Goal: Information Seeking & Learning: Learn about a topic

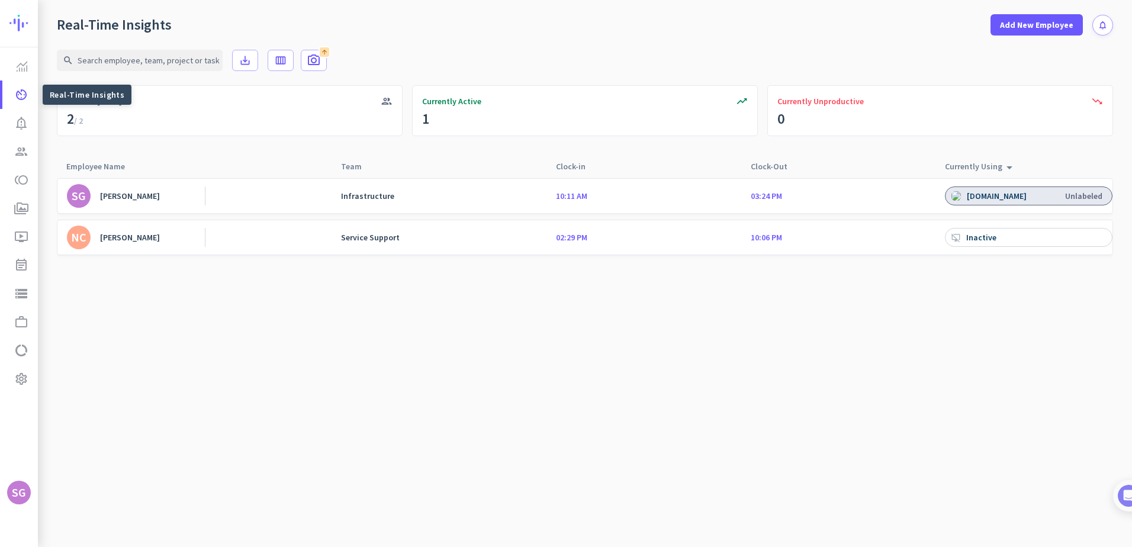
click at [18, 94] on icon "av_timer" at bounding box center [21, 95] width 14 height 14
click at [190, 237] on link "NC [PERSON_NAME]" at bounding box center [136, 238] width 138 height 24
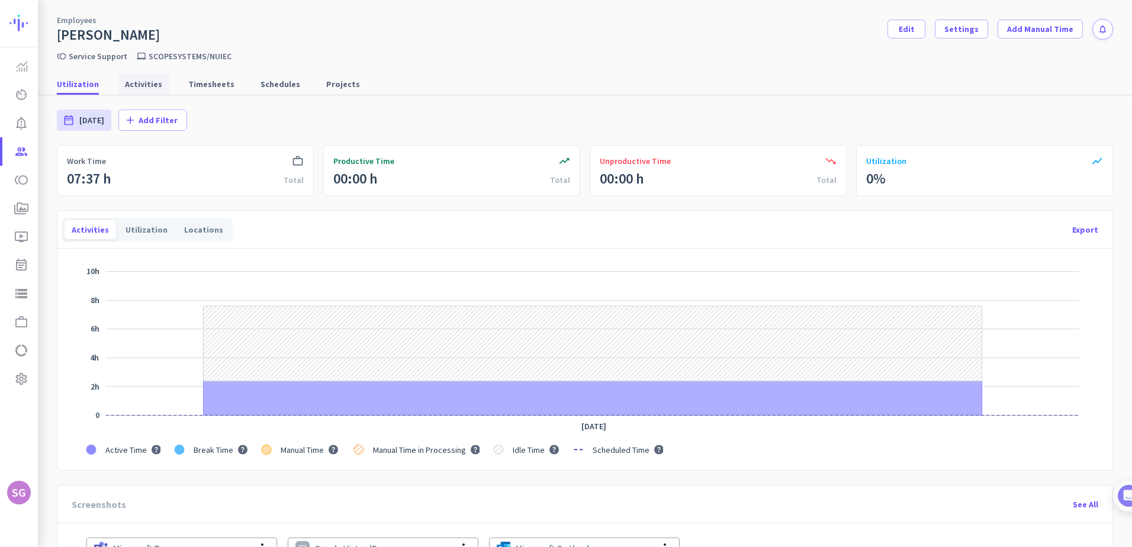
click at [134, 86] on span "Activities" at bounding box center [143, 84] width 37 height 12
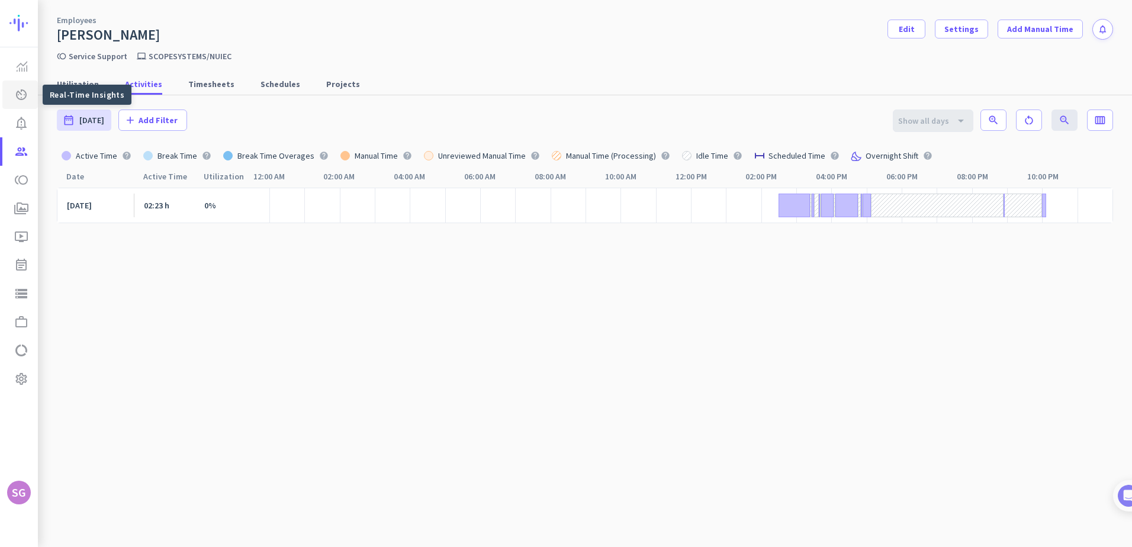
click at [14, 88] on span "av_timer Real-Time Insights" at bounding box center [20, 95] width 17 height 14
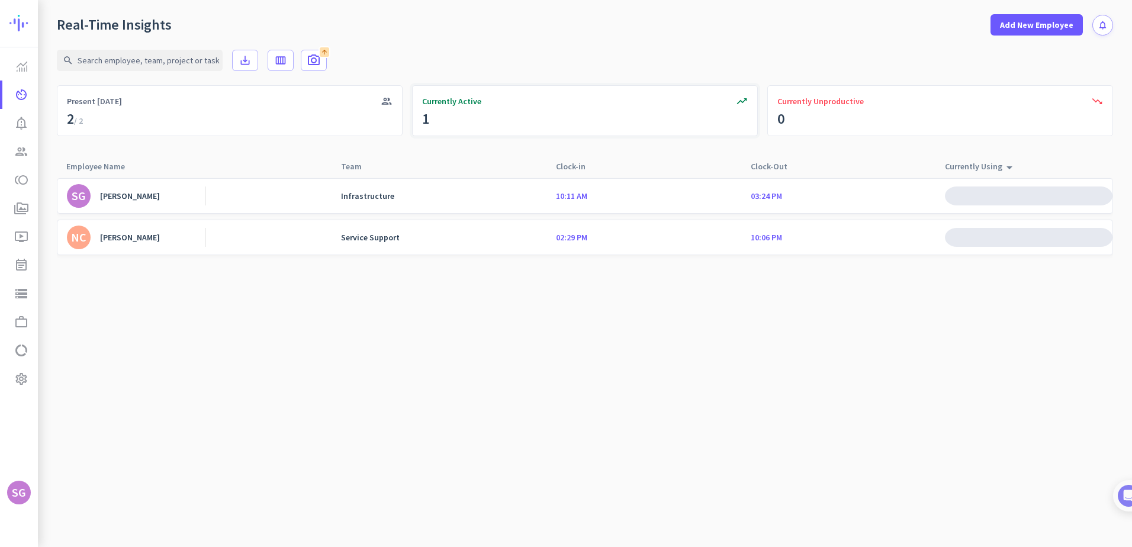
click at [426, 119] on div "1" at bounding box center [425, 119] width 7 height 19
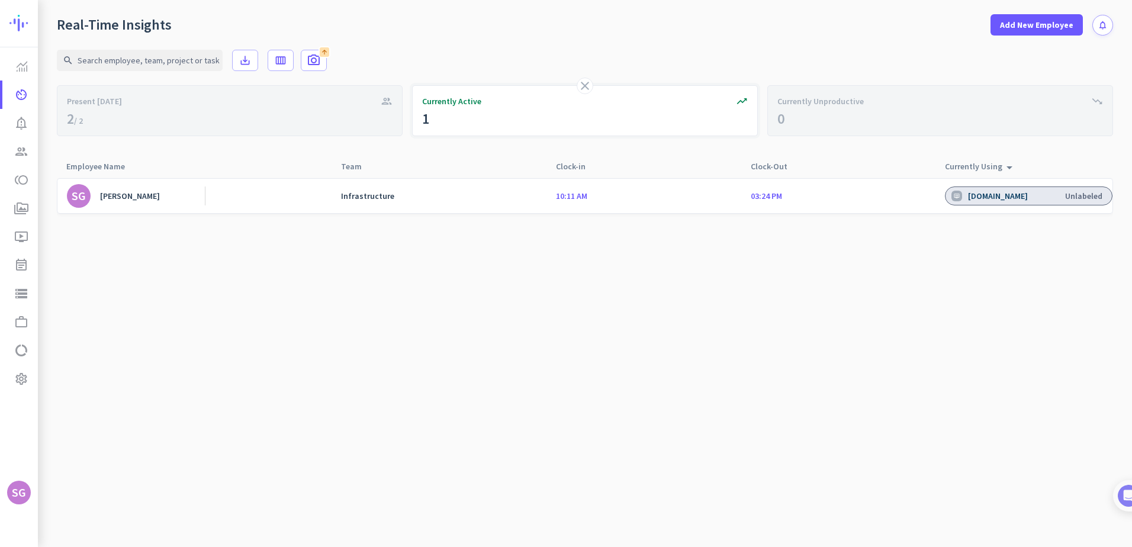
click at [426, 119] on div "1" at bounding box center [425, 119] width 7 height 19
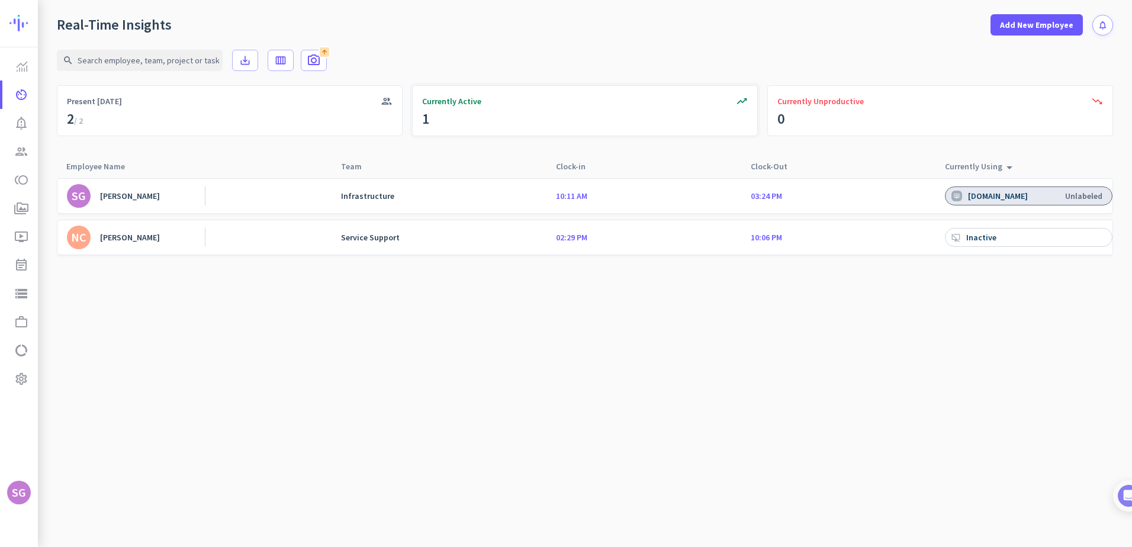
click at [426, 119] on div "1" at bounding box center [425, 119] width 7 height 19
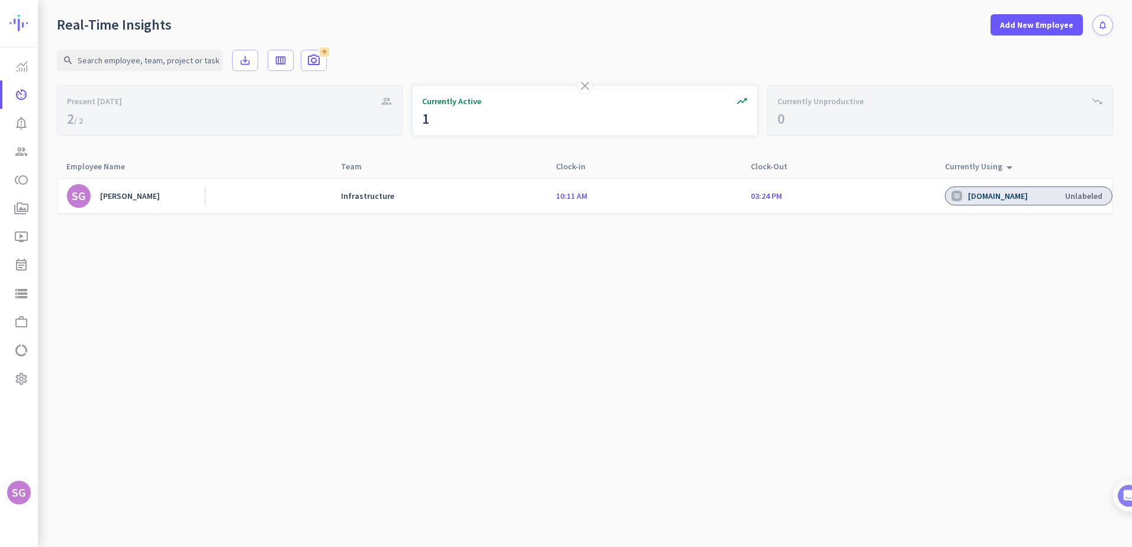
click at [426, 119] on div "1" at bounding box center [425, 119] width 7 height 19
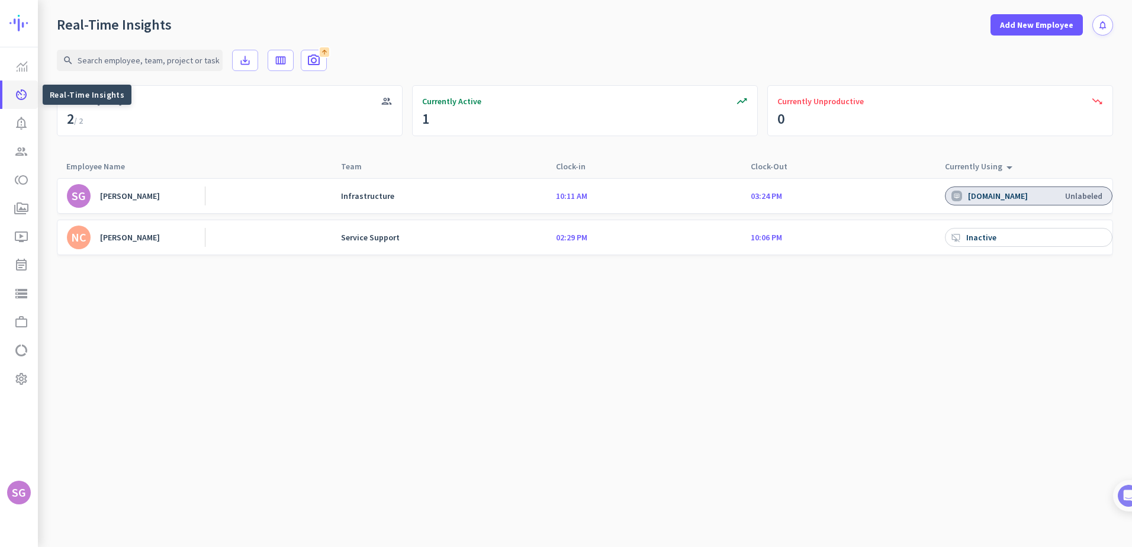
click at [20, 94] on icon "av_timer" at bounding box center [21, 95] width 14 height 14
click at [14, 68] on span "Productivity Trends" at bounding box center [20, 66] width 17 height 14
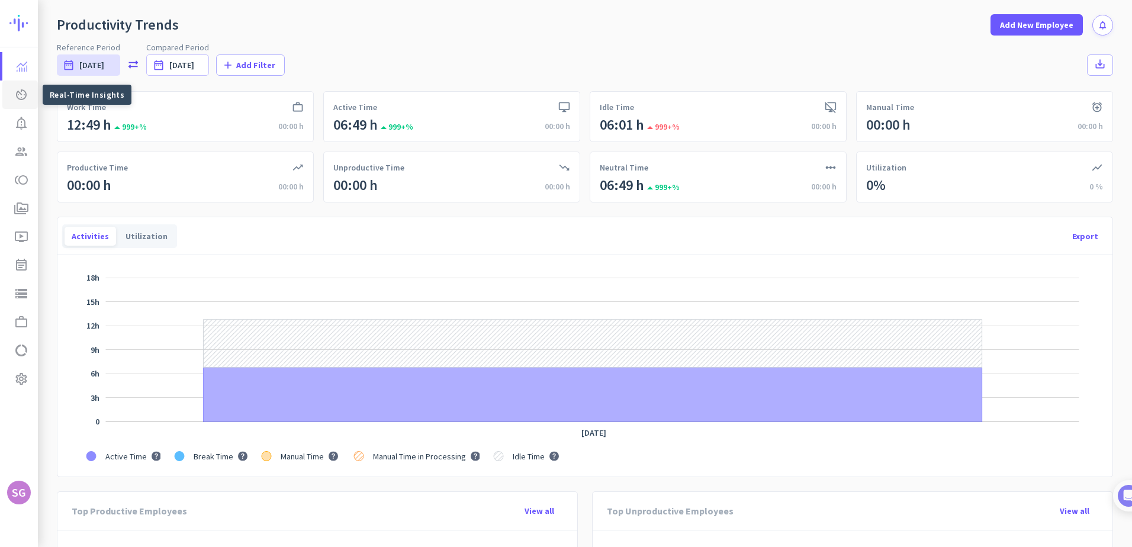
click at [21, 93] on icon "av_timer" at bounding box center [21, 95] width 14 height 14
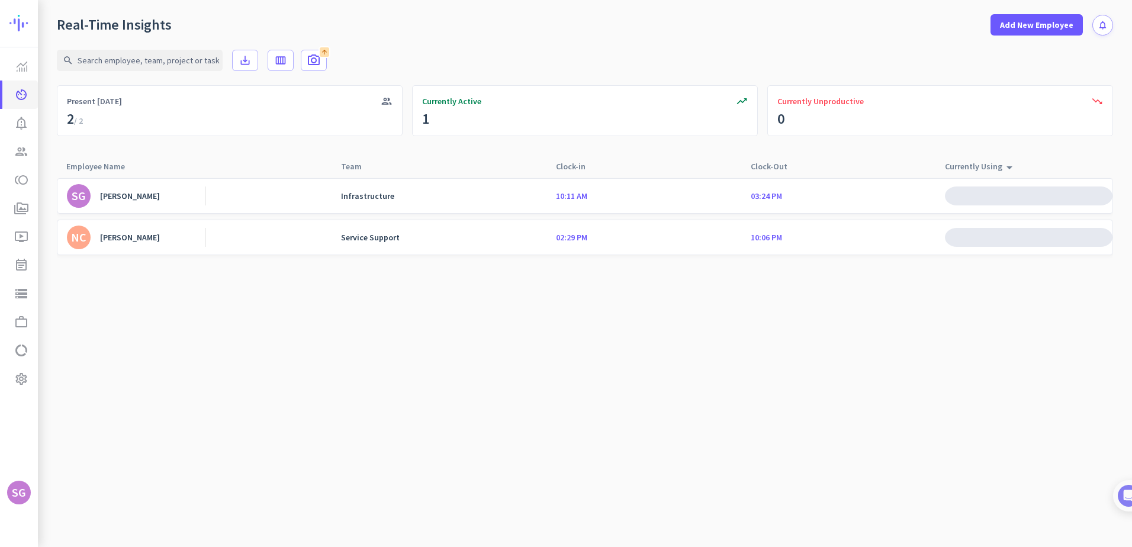
click at [21, 93] on icon "av_timer" at bounding box center [21, 95] width 14 height 14
click at [21, 120] on icon "notification_important" at bounding box center [21, 123] width 14 height 14
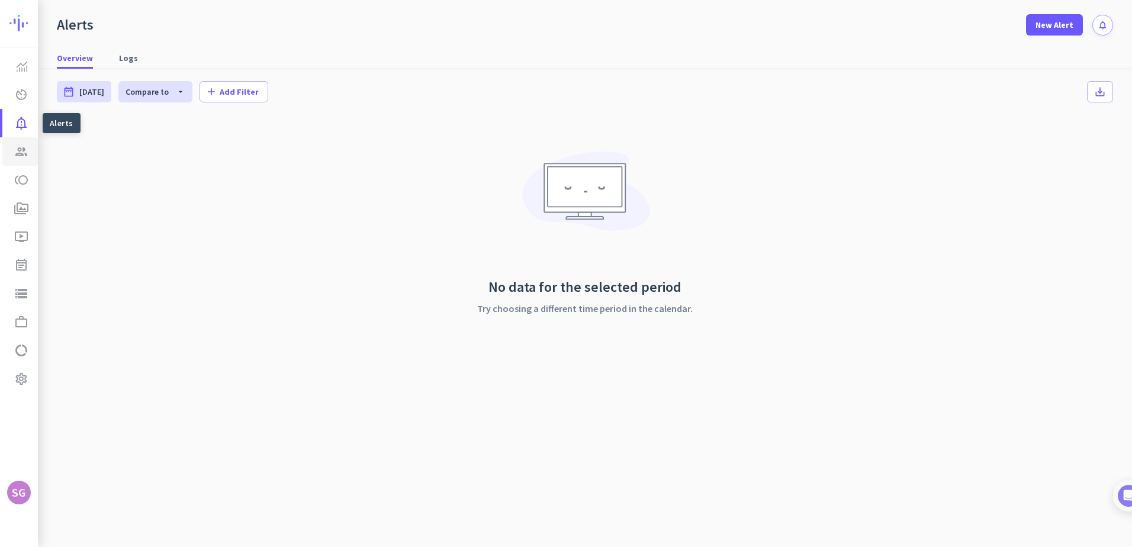
click at [22, 147] on icon "group" at bounding box center [21, 152] width 14 height 14
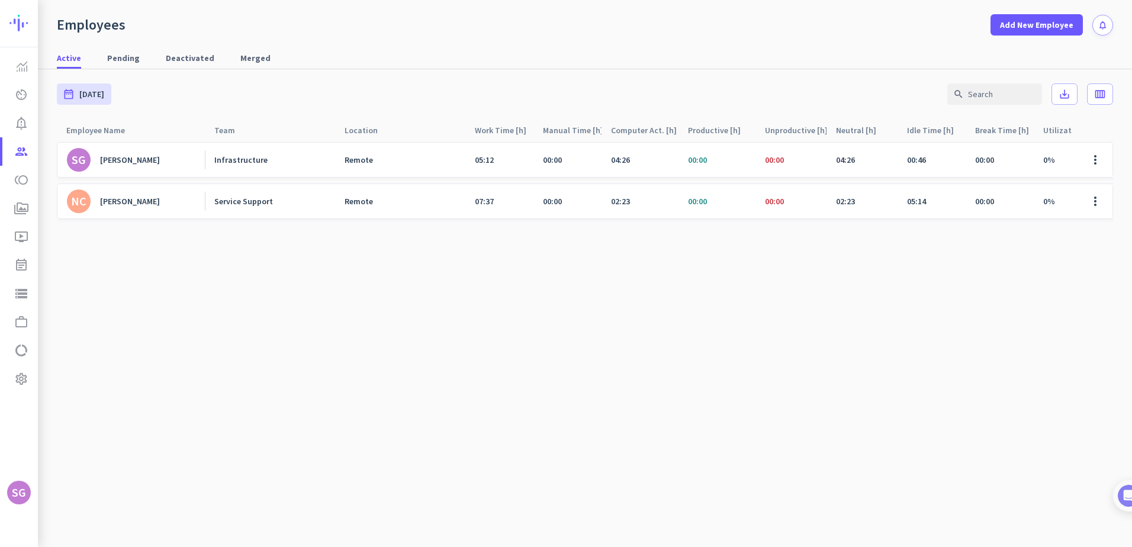
click at [246, 204] on div "Service Support" at bounding box center [243, 201] width 59 height 11
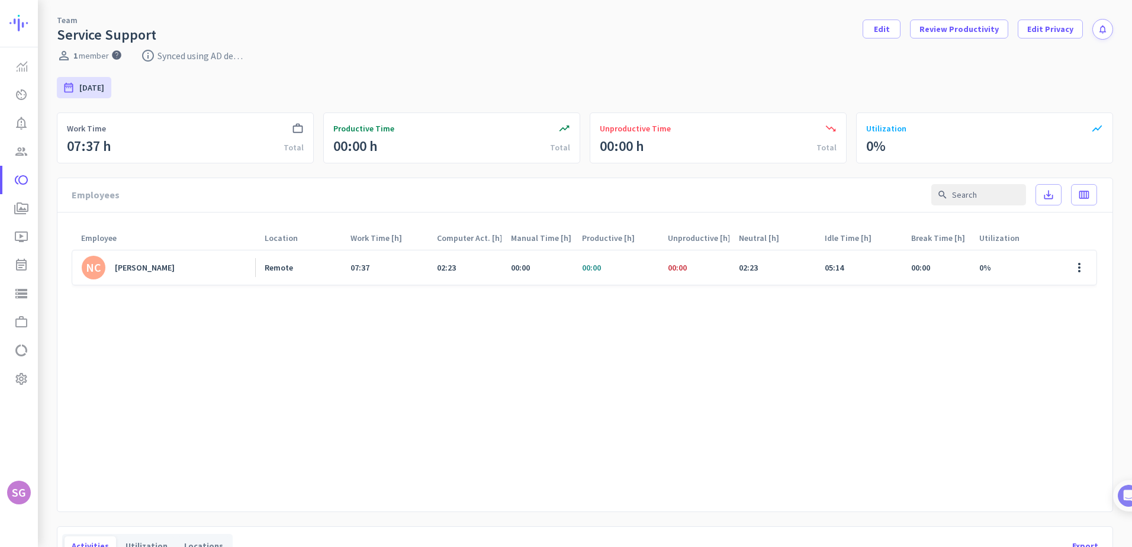
click at [159, 269] on div "[PERSON_NAME]" at bounding box center [145, 267] width 60 height 11
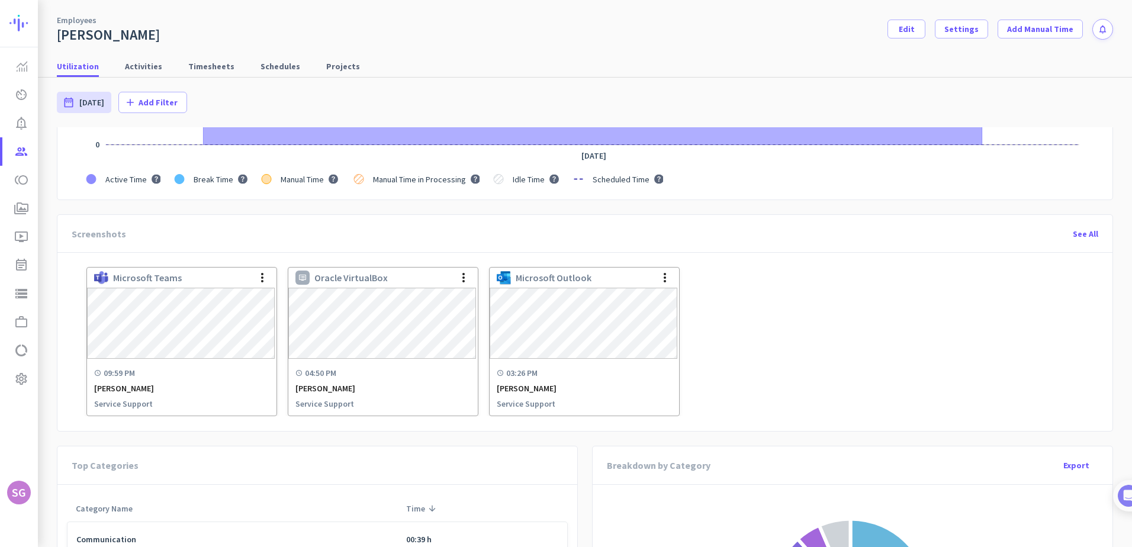
scroll to position [281, 0]
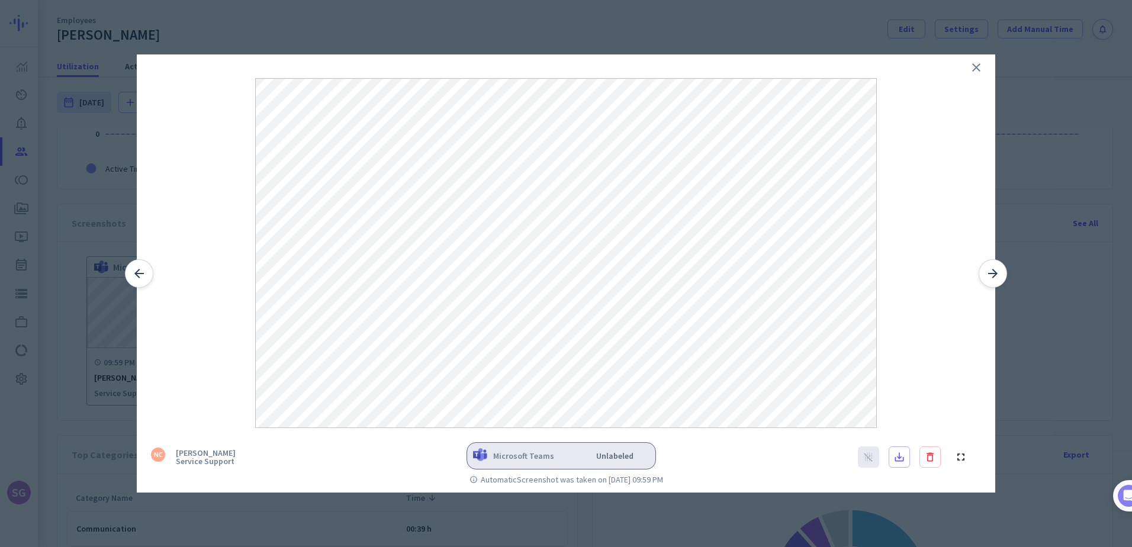
click at [997, 275] on icon "arrow_forward" at bounding box center [993, 273] width 14 height 14
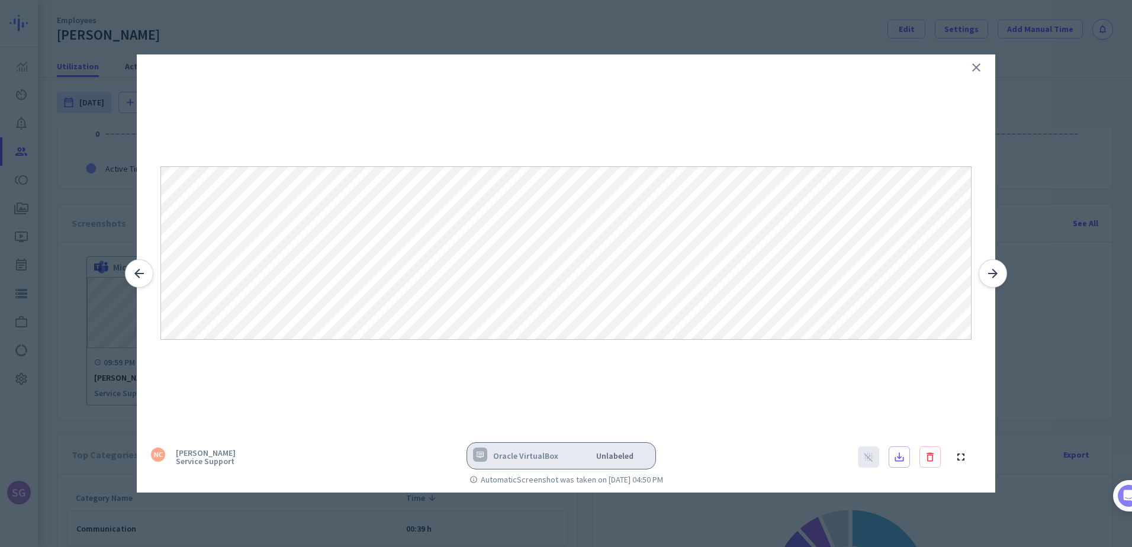
click at [993, 271] on icon "arrow_forward" at bounding box center [993, 273] width 14 height 14
click at [972, 65] on icon "close" at bounding box center [976, 67] width 14 height 14
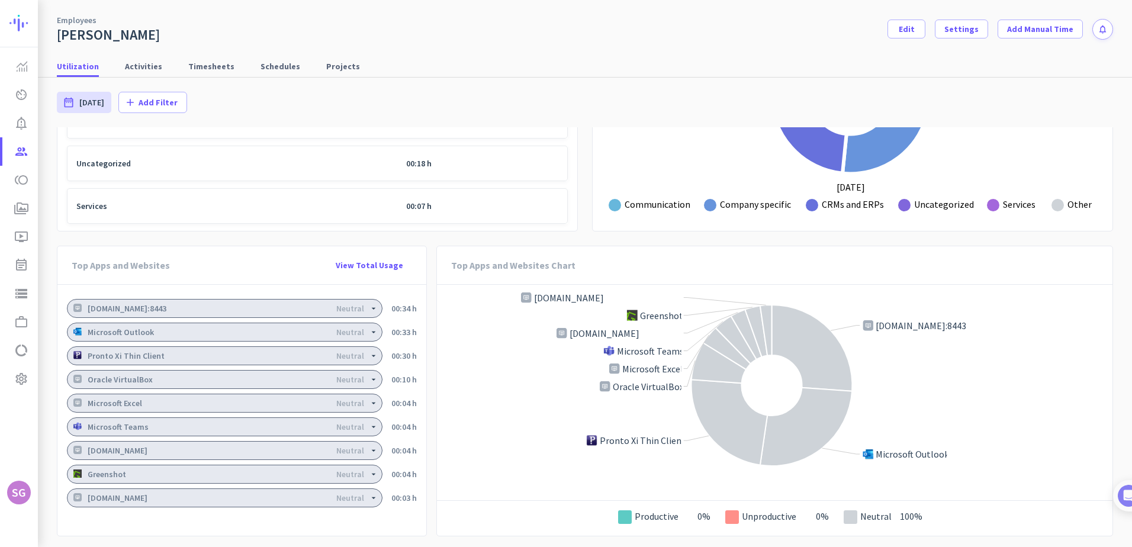
scroll to position [778, 0]
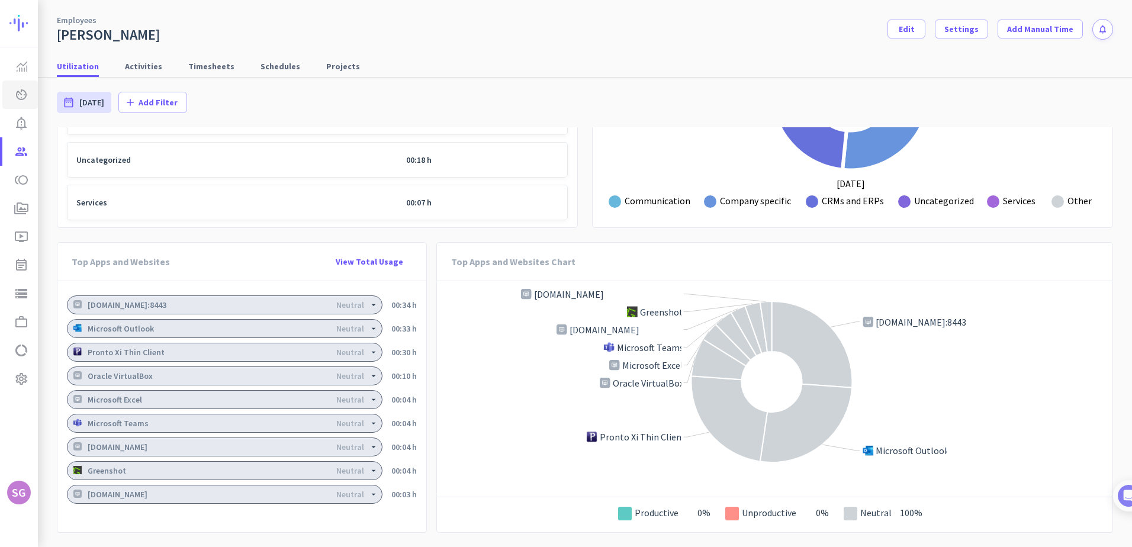
click at [25, 95] on icon "av_timer" at bounding box center [21, 95] width 14 height 14
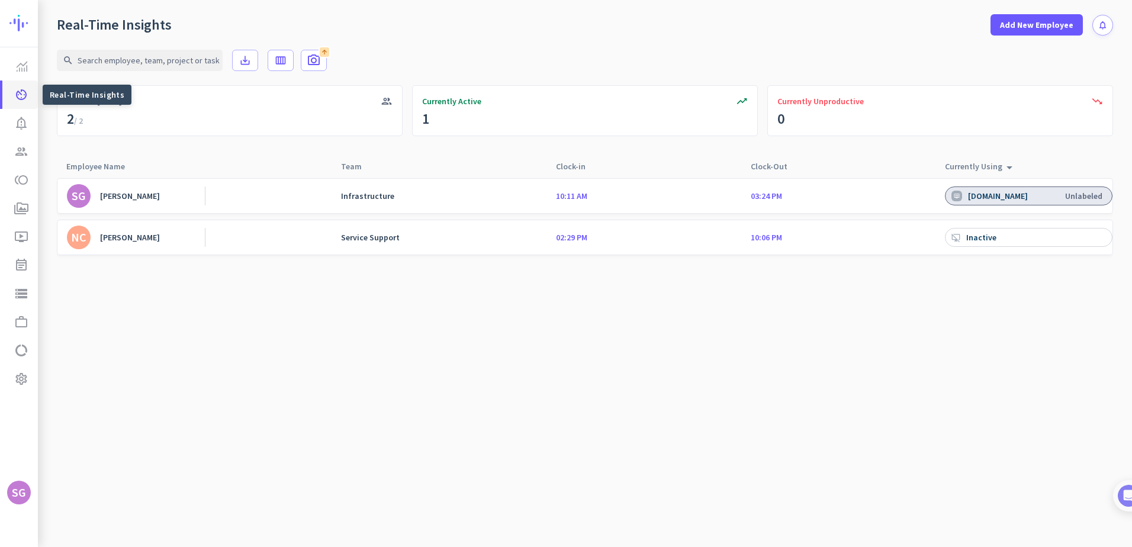
click at [18, 94] on icon "av_timer" at bounding box center [21, 95] width 14 height 14
click at [21, 67] on img at bounding box center [22, 66] width 11 height 11
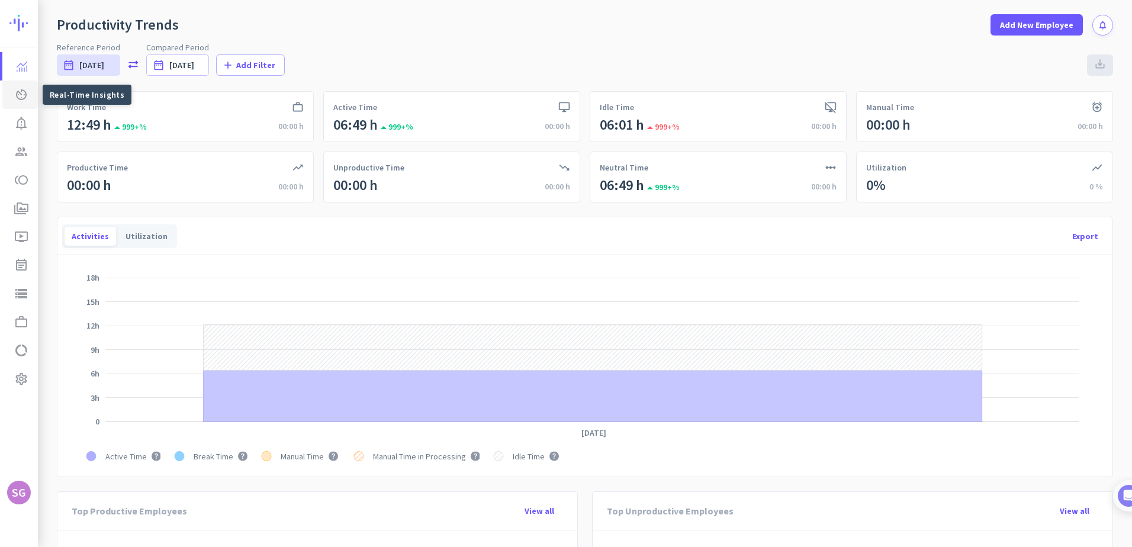
click at [22, 92] on icon "av_timer" at bounding box center [21, 95] width 14 height 14
